Goal: Information Seeking & Learning: Learn about a topic

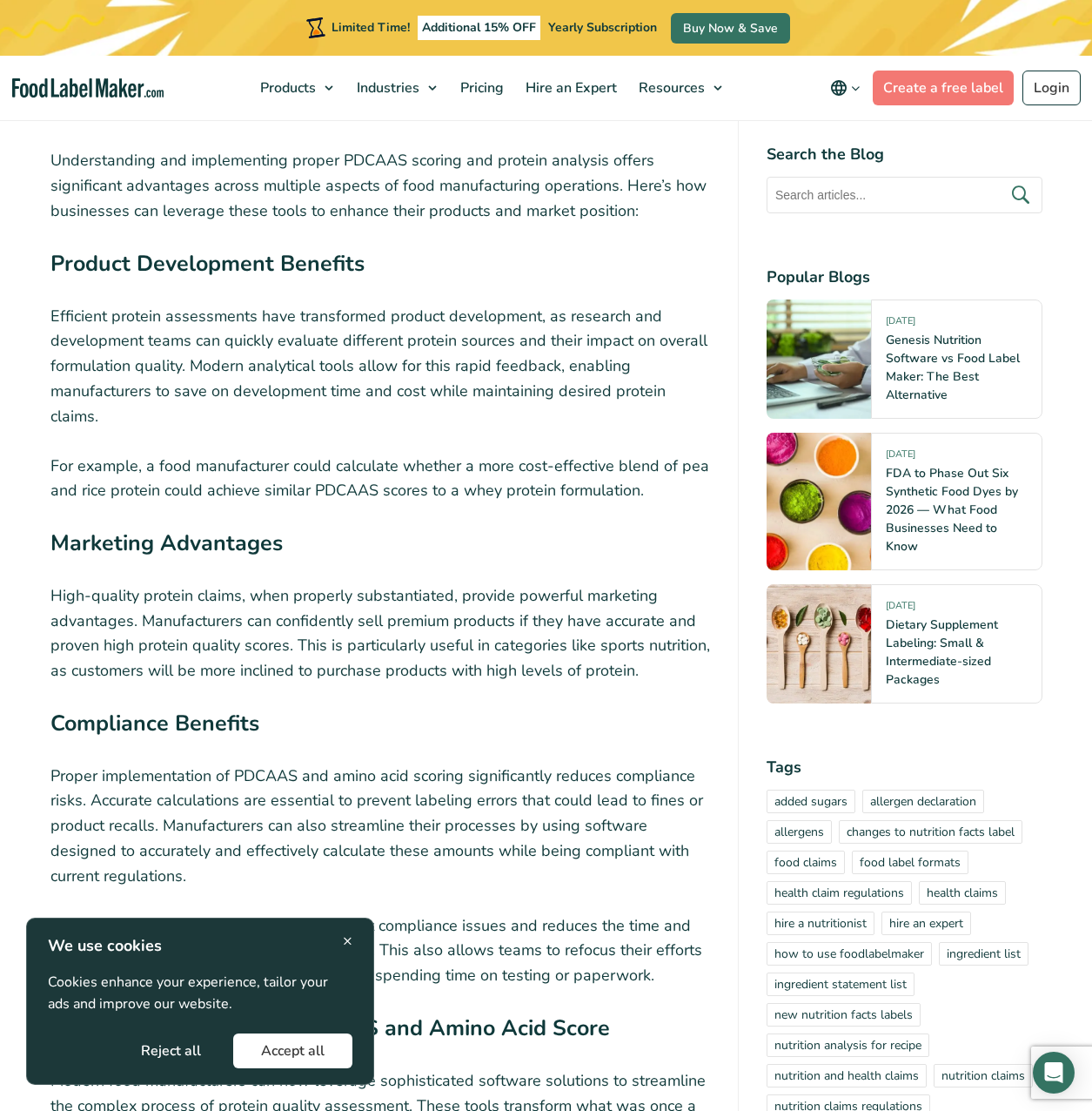
scroll to position [6253, 0]
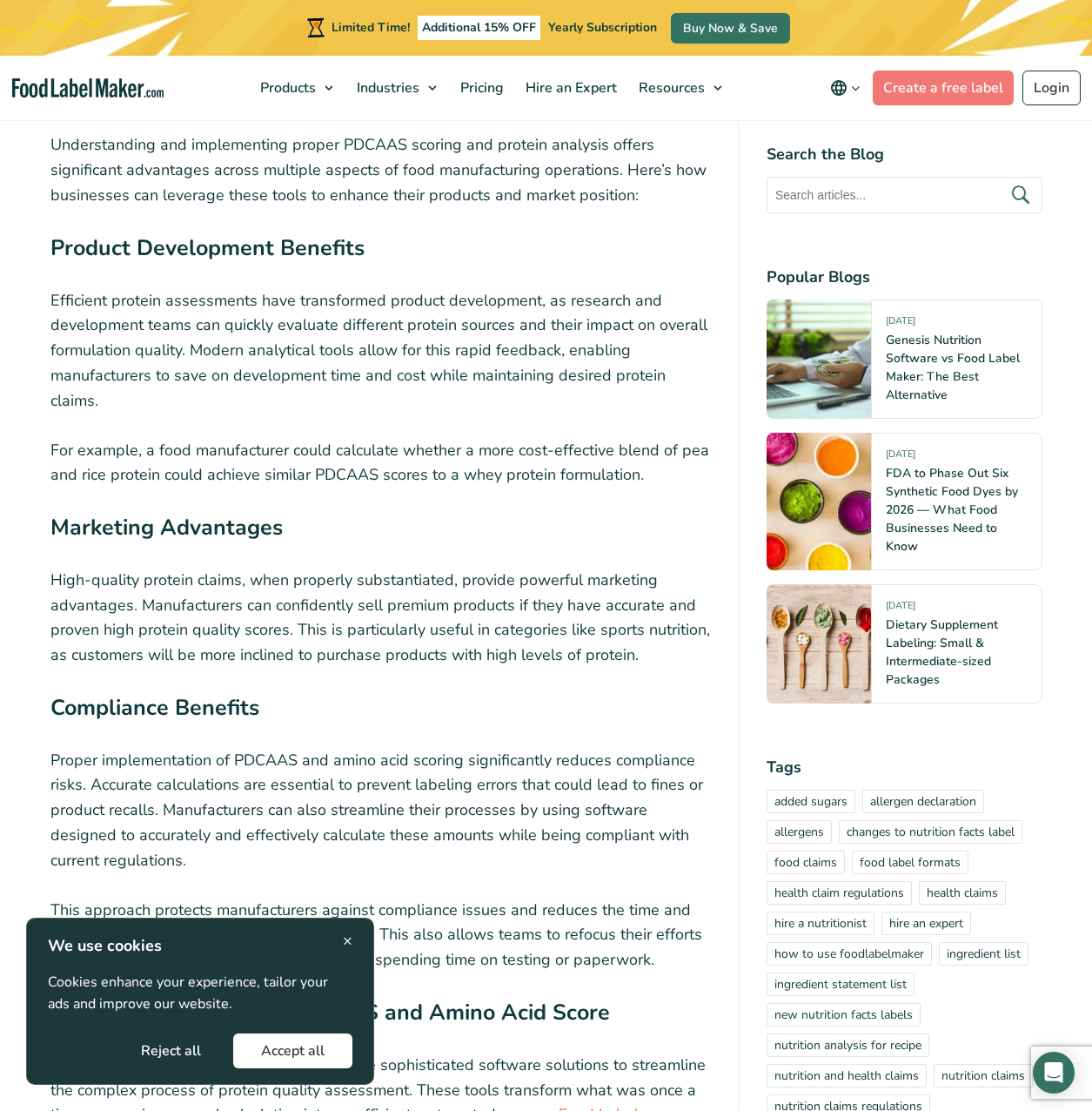
click at [175, 1043] on button "Reject all" at bounding box center [170, 1051] width 116 height 35
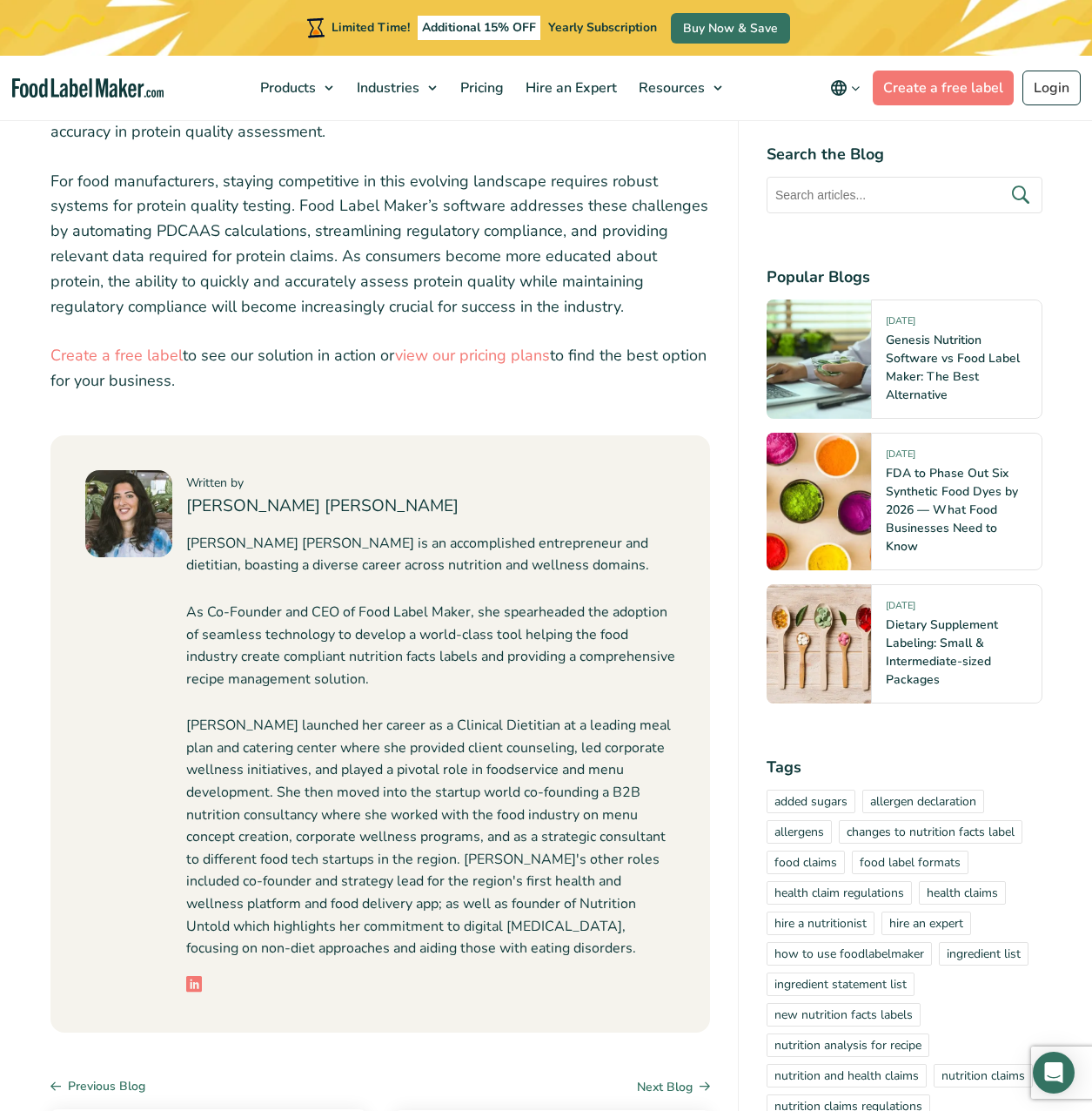
scroll to position [8104, 0]
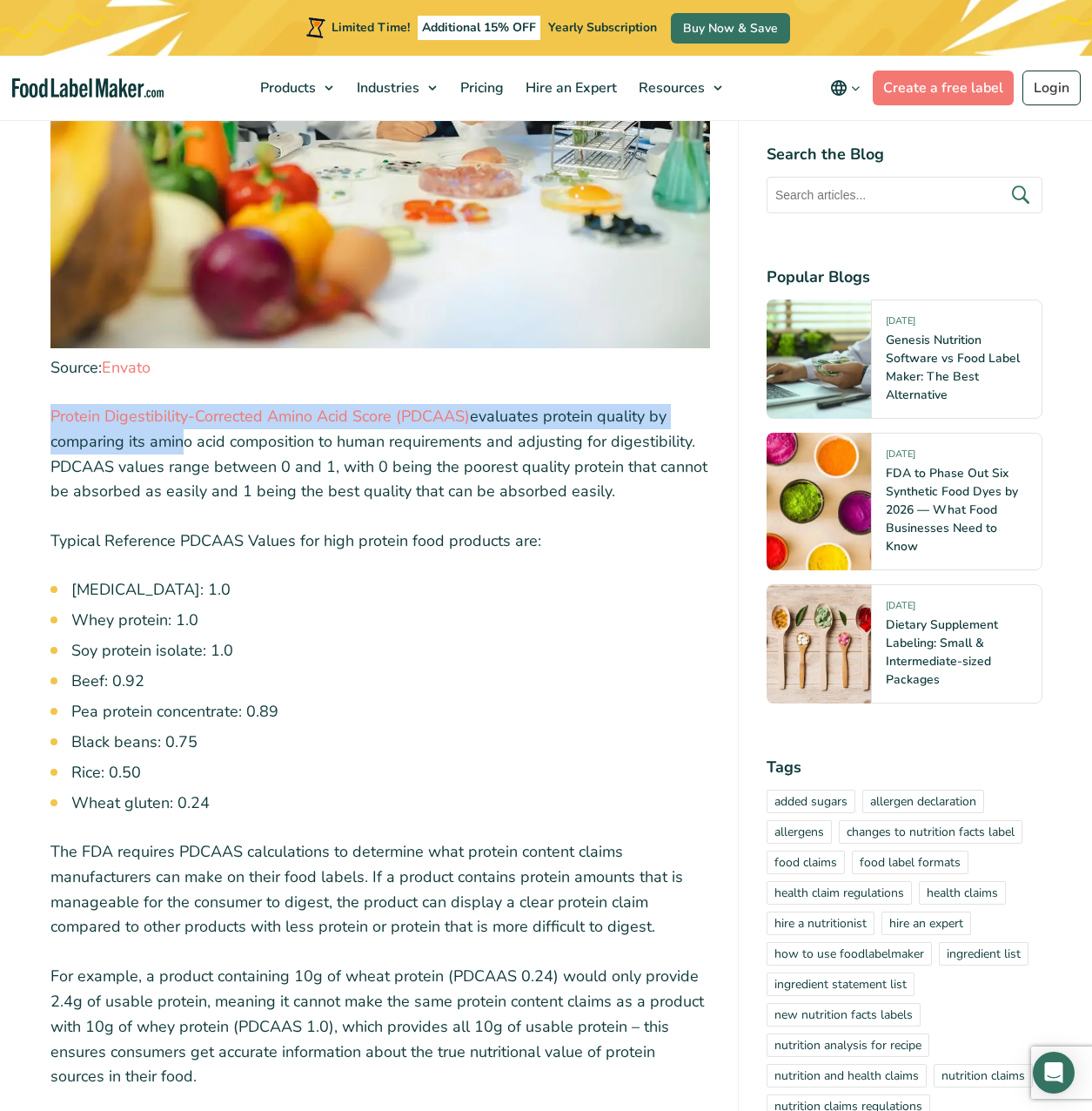
drag, startPoint x: 37, startPoint y: 391, endPoint x: 178, endPoint y: 406, distance: 141.8
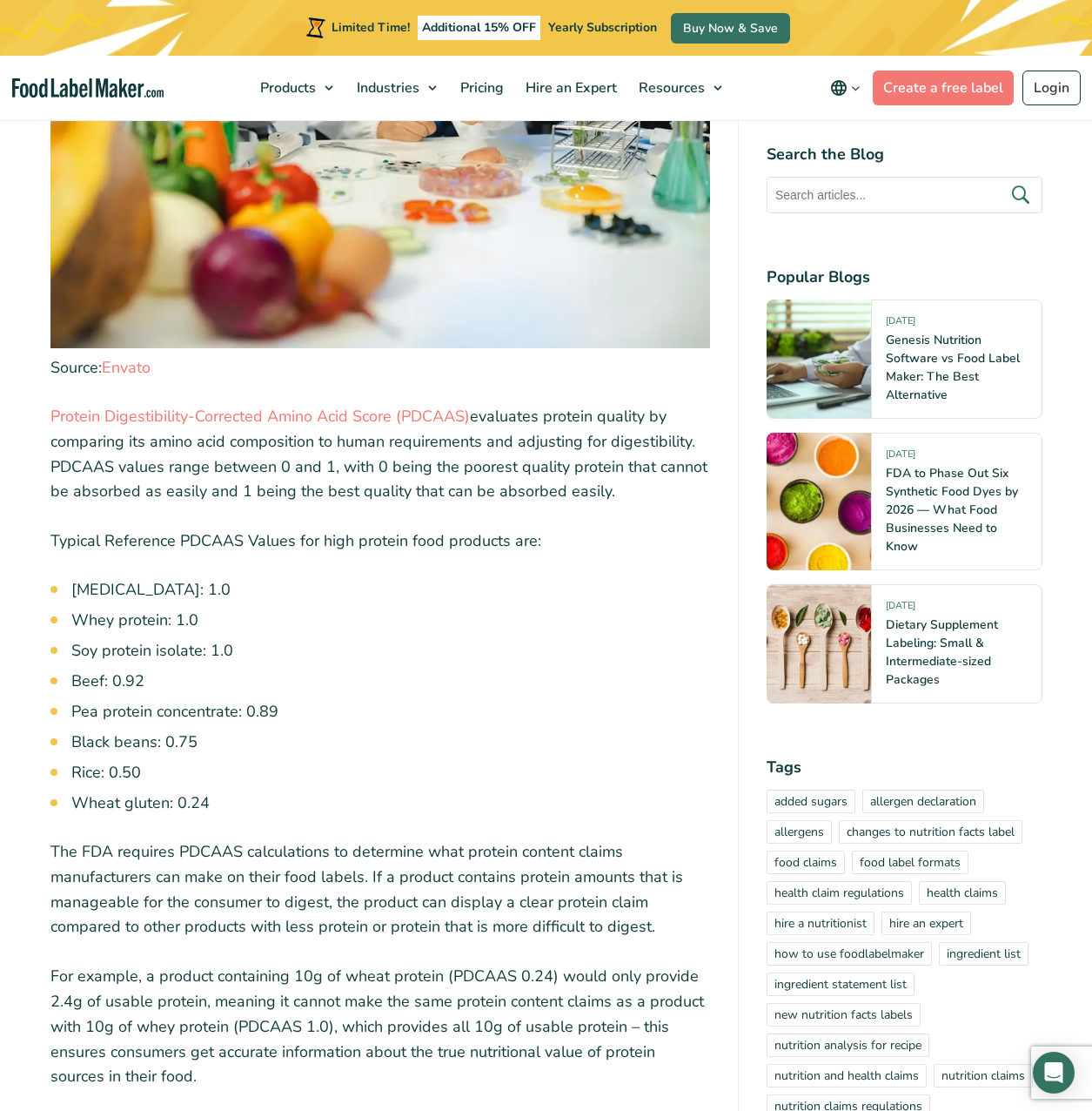
click at [361, 578] on li "[MEDICAL_DATA]: 1.0" at bounding box center [390, 589] width 639 height 23
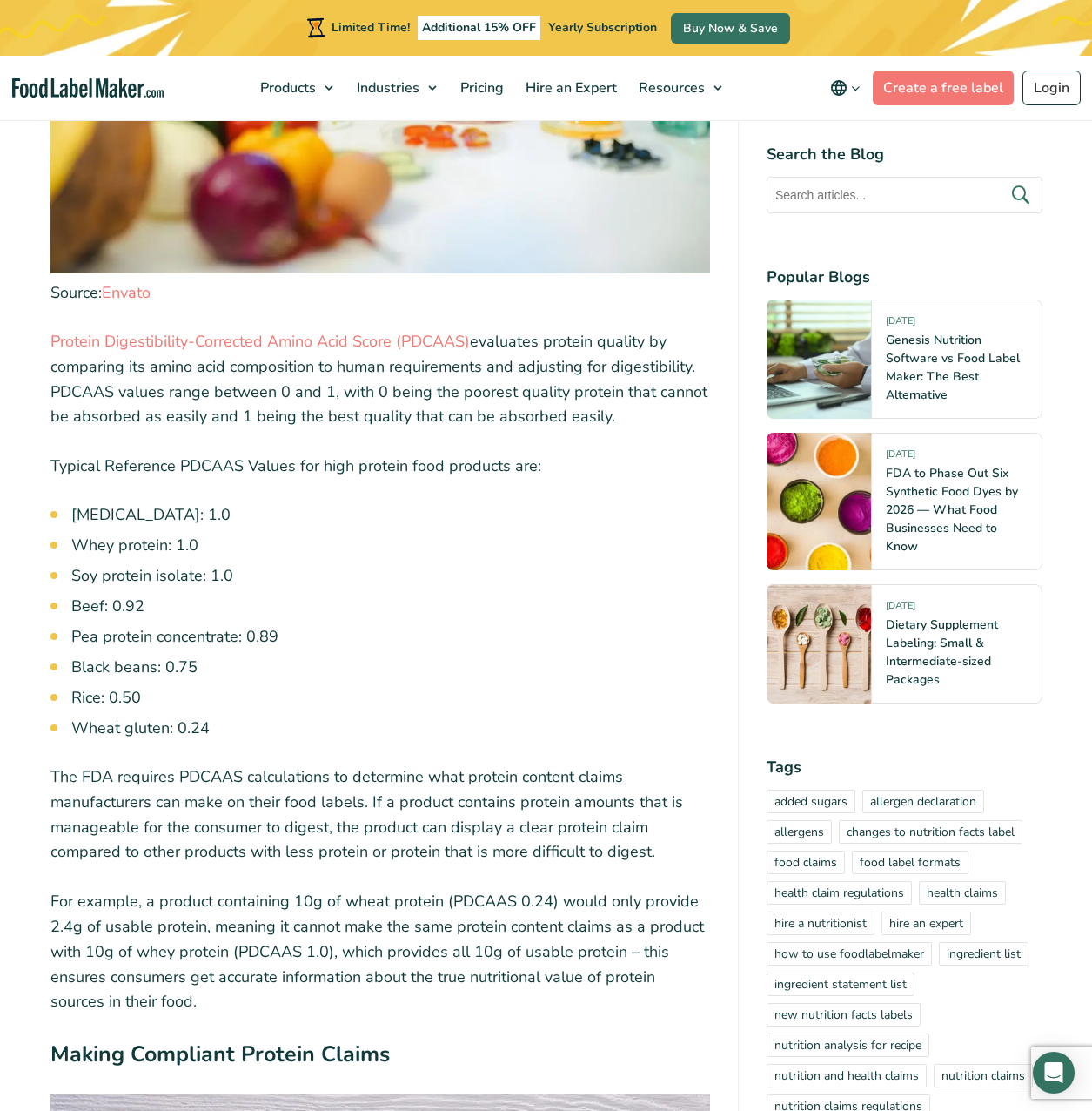
scroll to position [3302, 0]
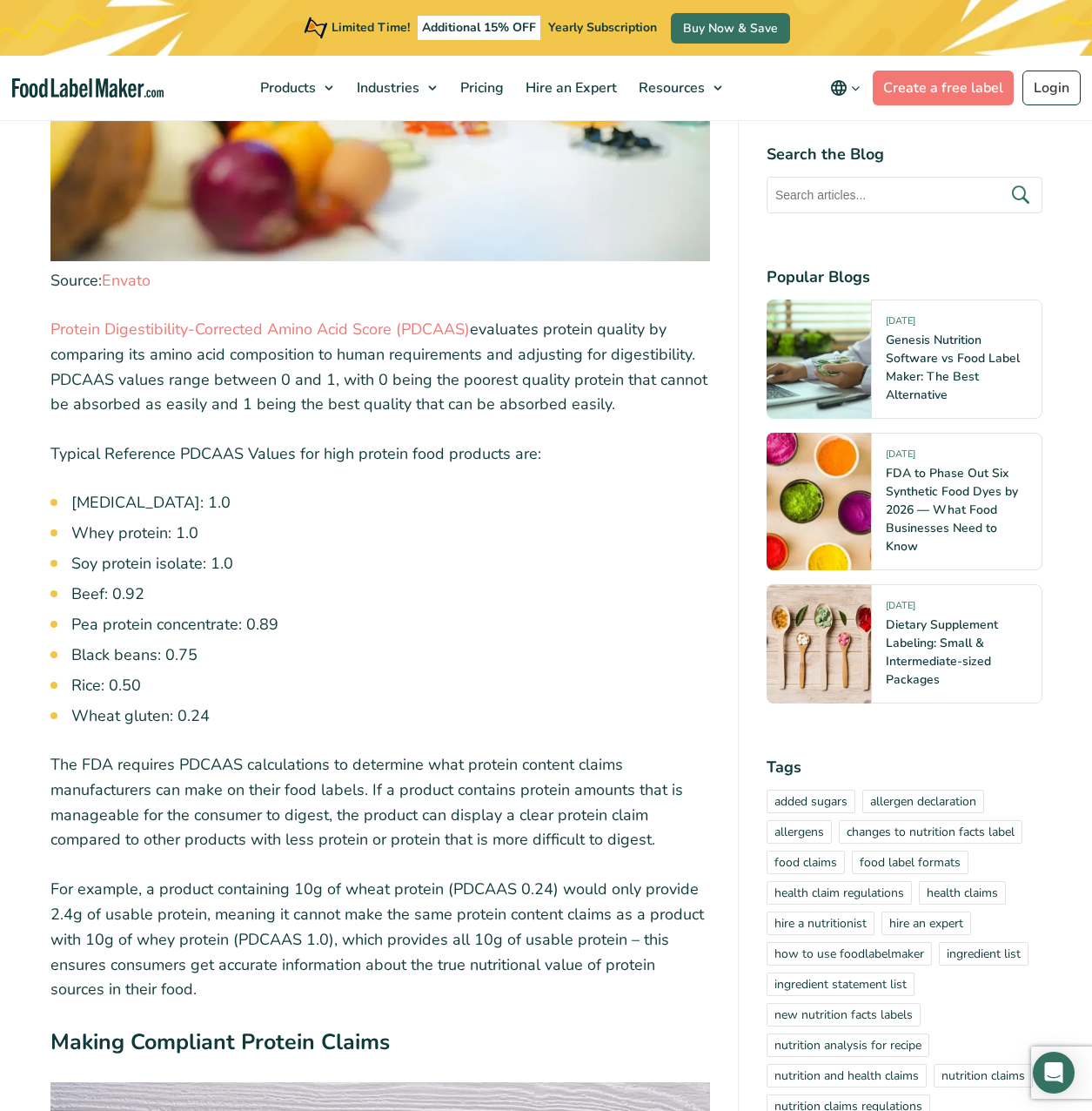
click at [320, 613] on li "Pea protein concentrate: 0.89" at bounding box center [390, 624] width 639 height 23
drag, startPoint x: 37, startPoint y: 302, endPoint x: 469, endPoint y: 305, distance: 432.0
copy link "Protein Digestibility-Corrected Amino Acid Score (PDCAAS)"
